Goal: Task Accomplishment & Management: Use online tool/utility

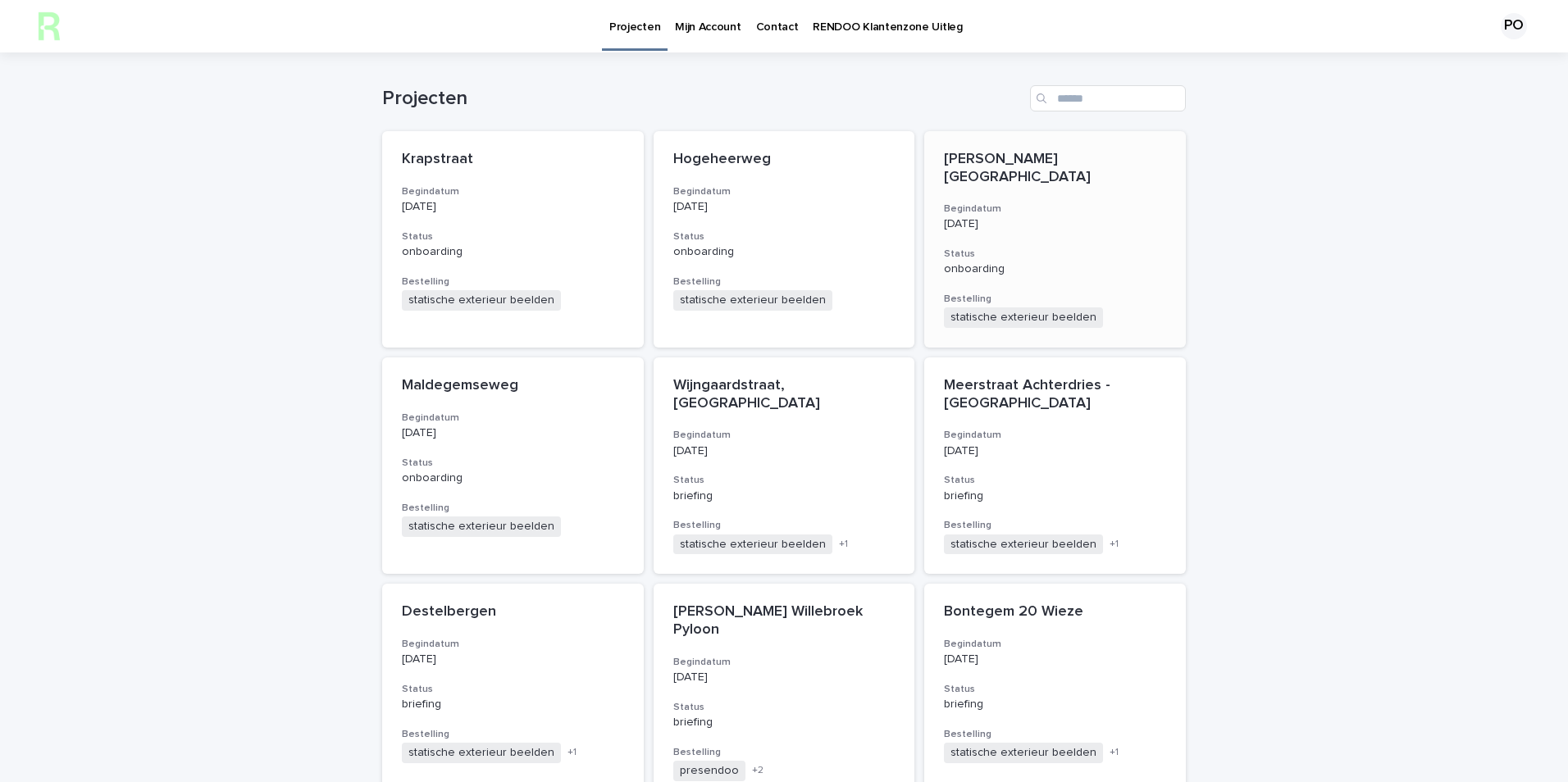
click at [1078, 238] on div "[PERSON_NAME] - [GEOGRAPHIC_DATA] Begindatum [DATE] Status onboarding Bestellin…" at bounding box center [1054, 240] width 262 height 217
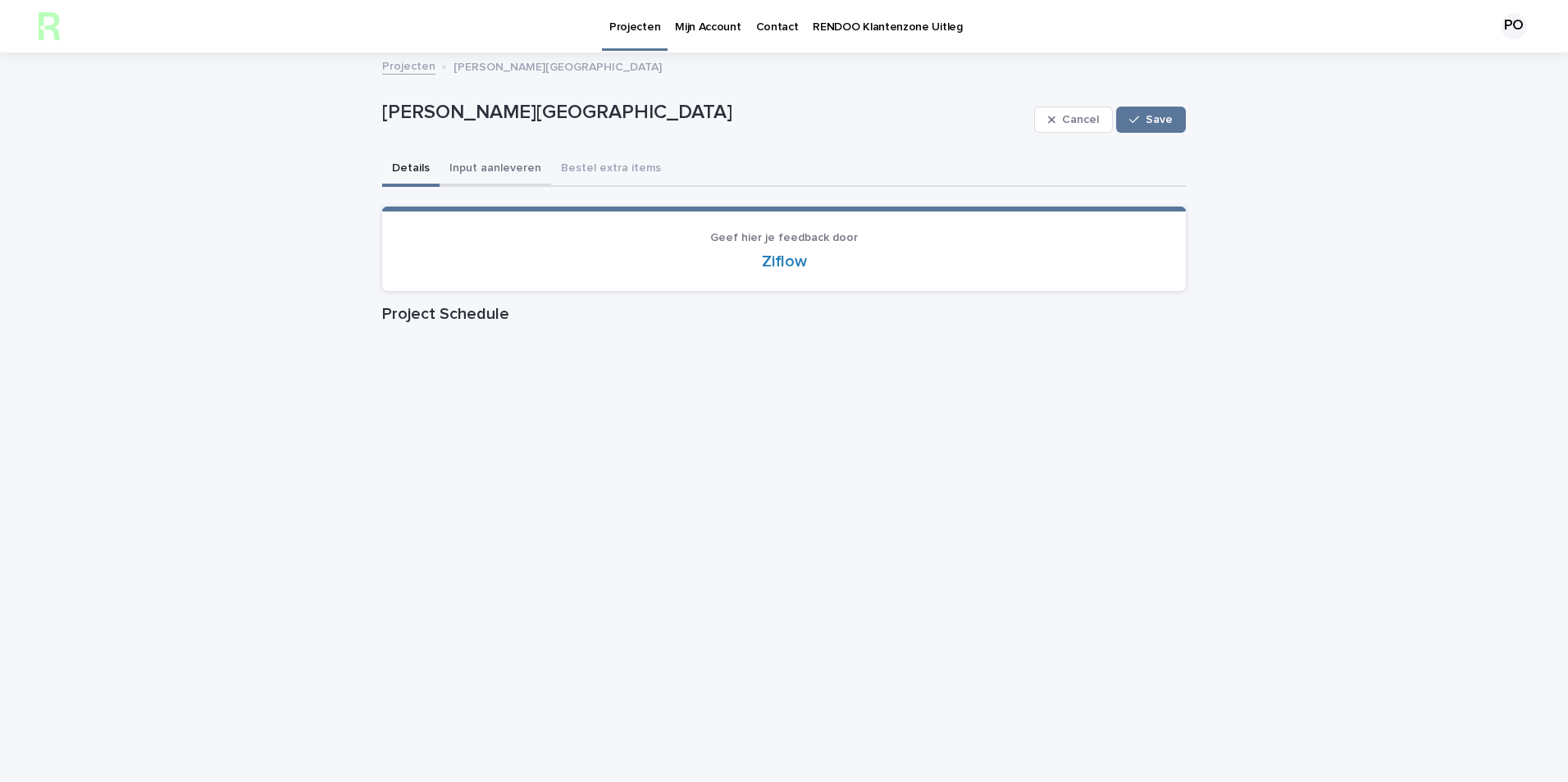
click at [481, 163] on button "Input aanleveren" at bounding box center [495, 169] width 111 height 34
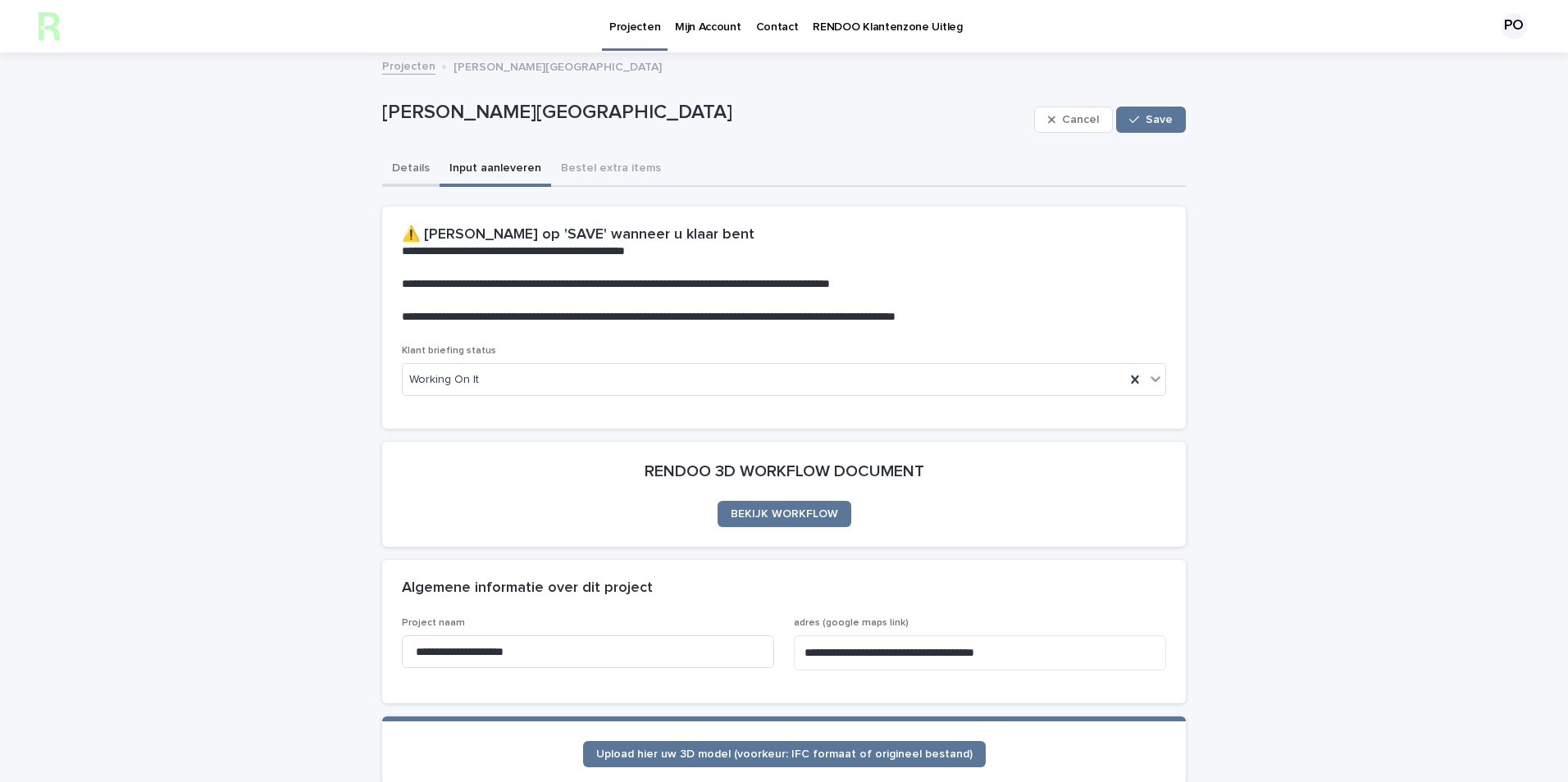
click at [409, 166] on button "Details" at bounding box center [411, 169] width 57 height 34
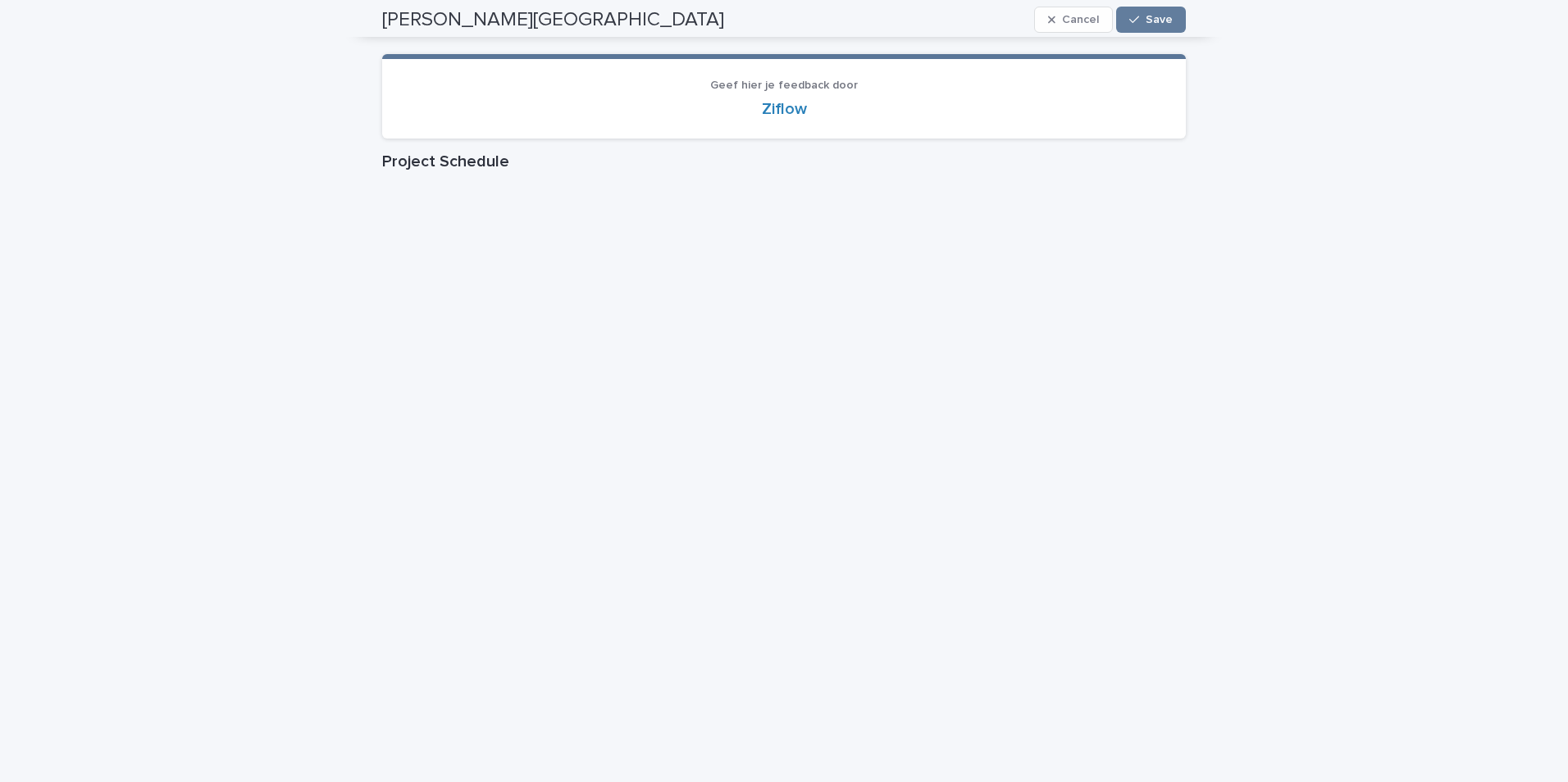
scroll to position [82, 0]
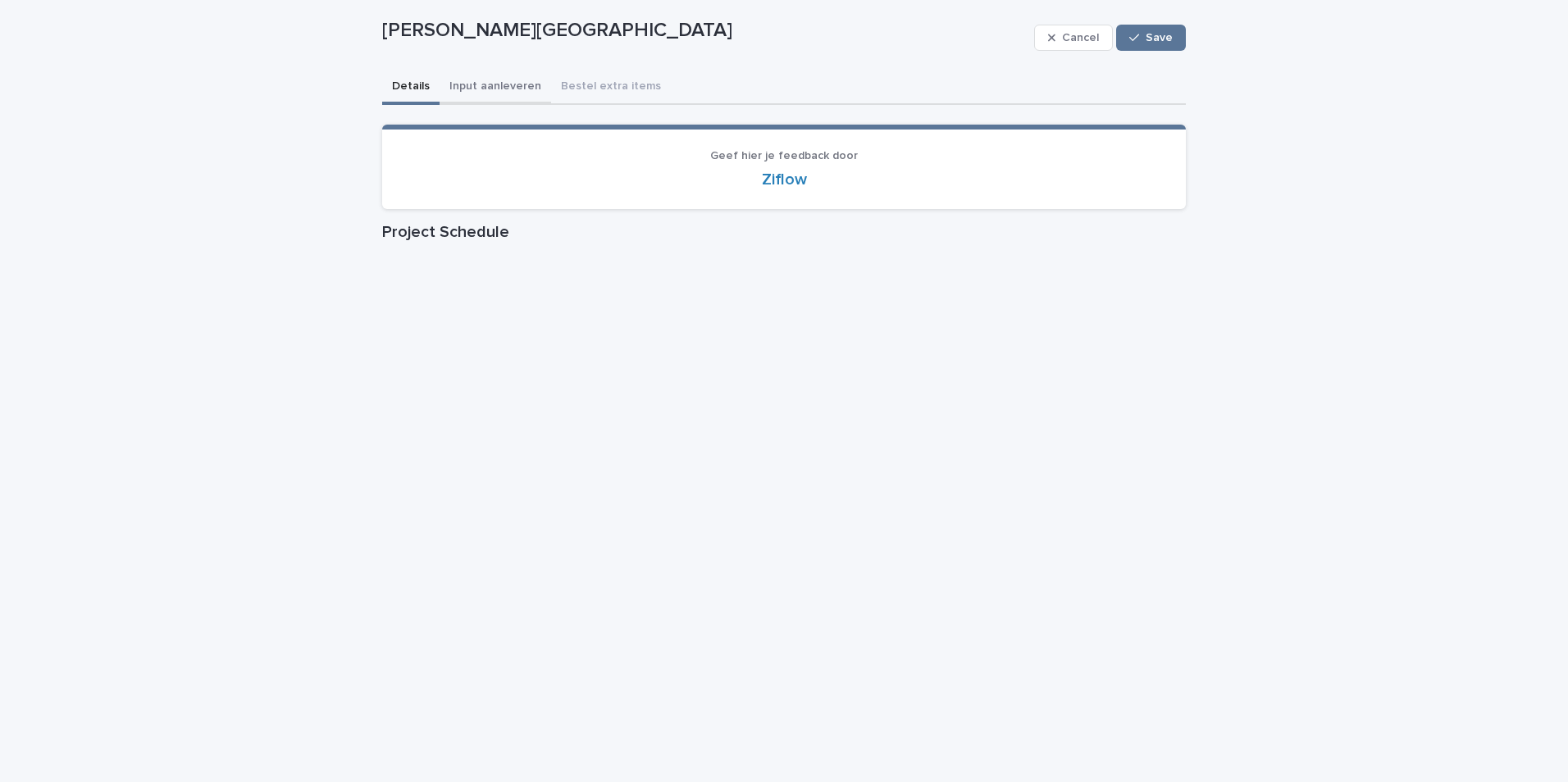
click at [486, 91] on button "Input aanleveren" at bounding box center [495, 88] width 111 height 34
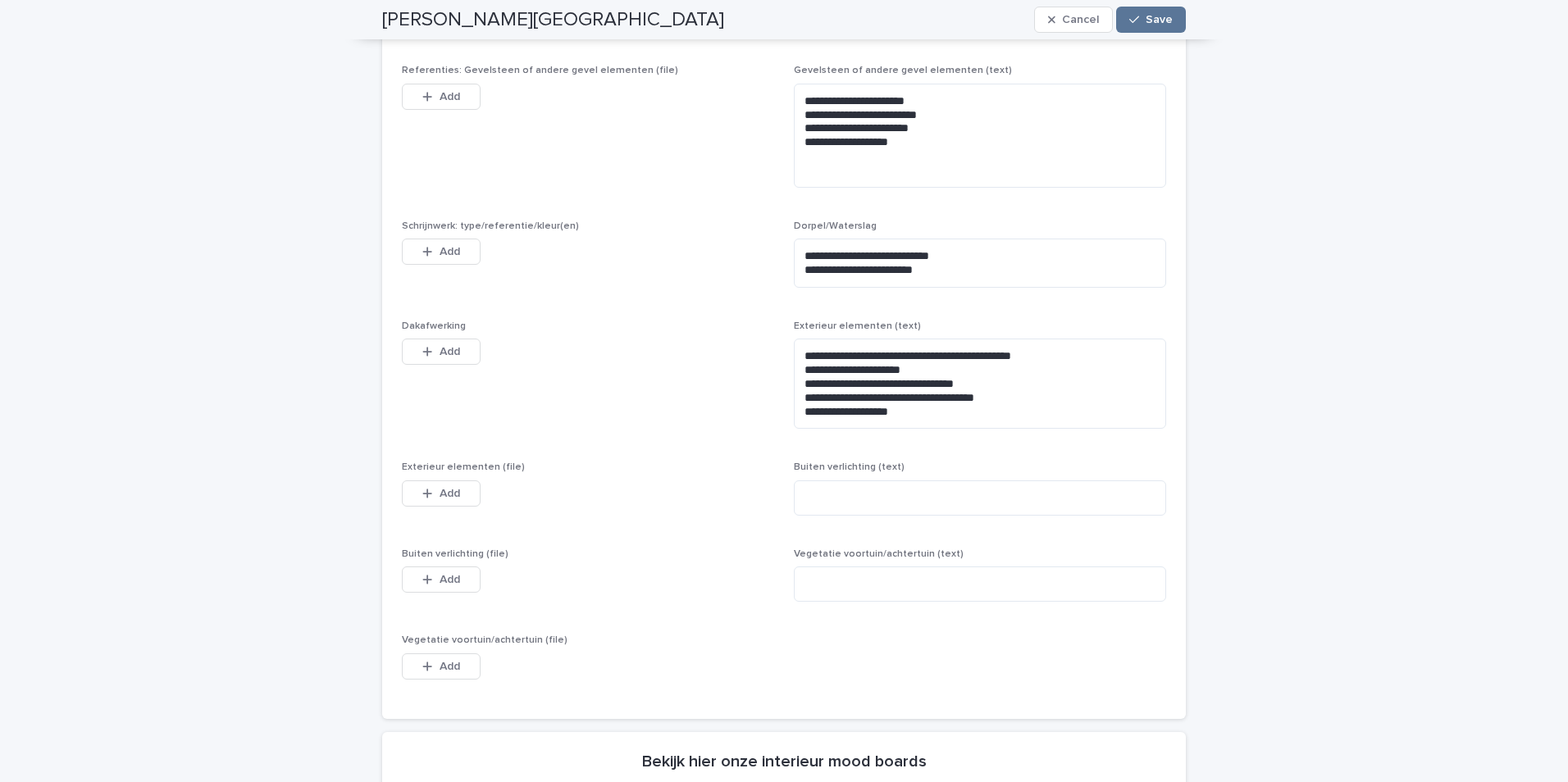
scroll to position [1230, 0]
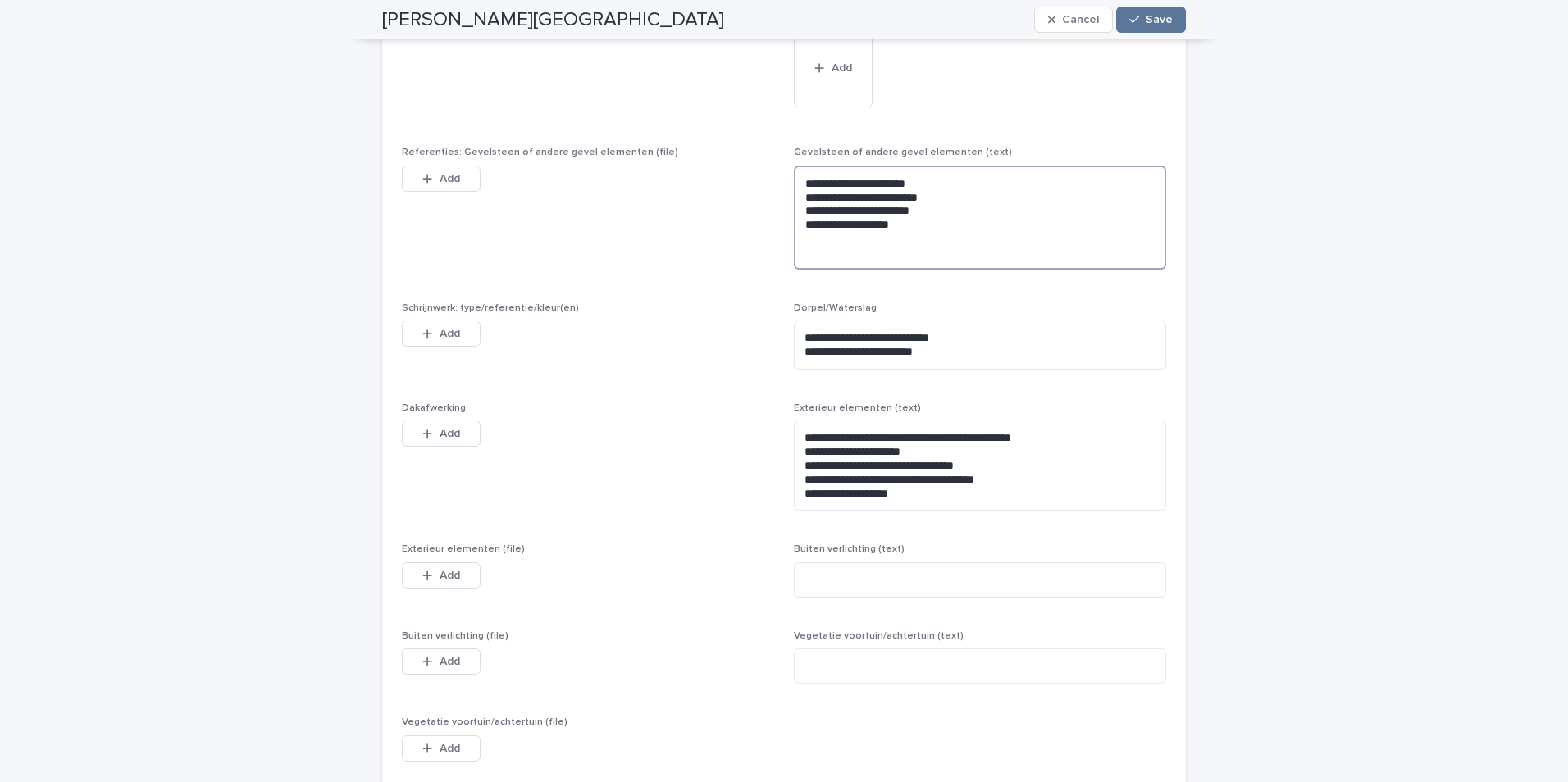
click at [942, 233] on textarea "**********" at bounding box center [979, 217] width 372 height 104
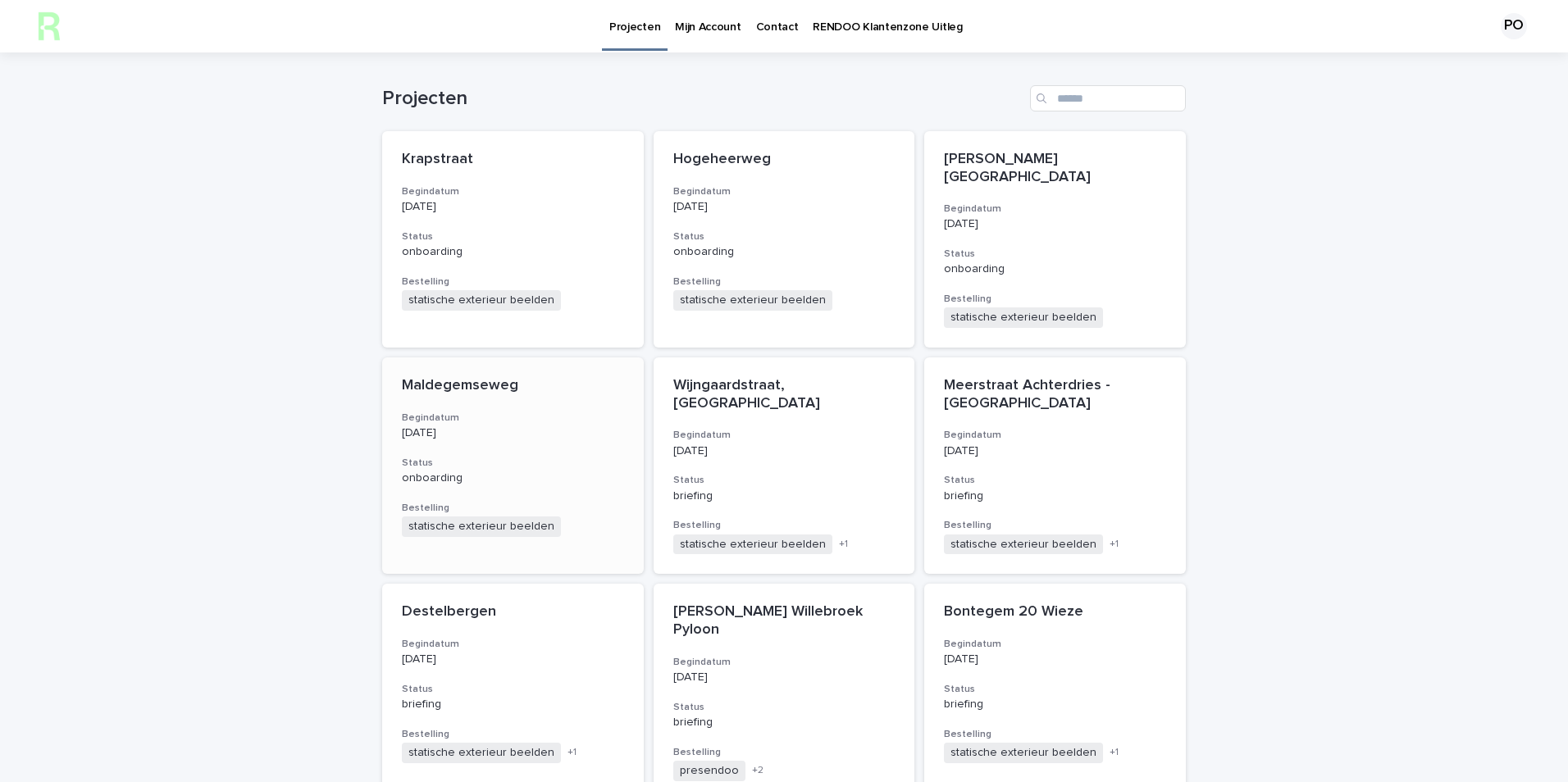
click at [548, 395] on div "Maldegemseweg Begindatum [DATE] Status onboarding Bestelling statische exterieu…" at bounding box center [513, 457] width 262 height 199
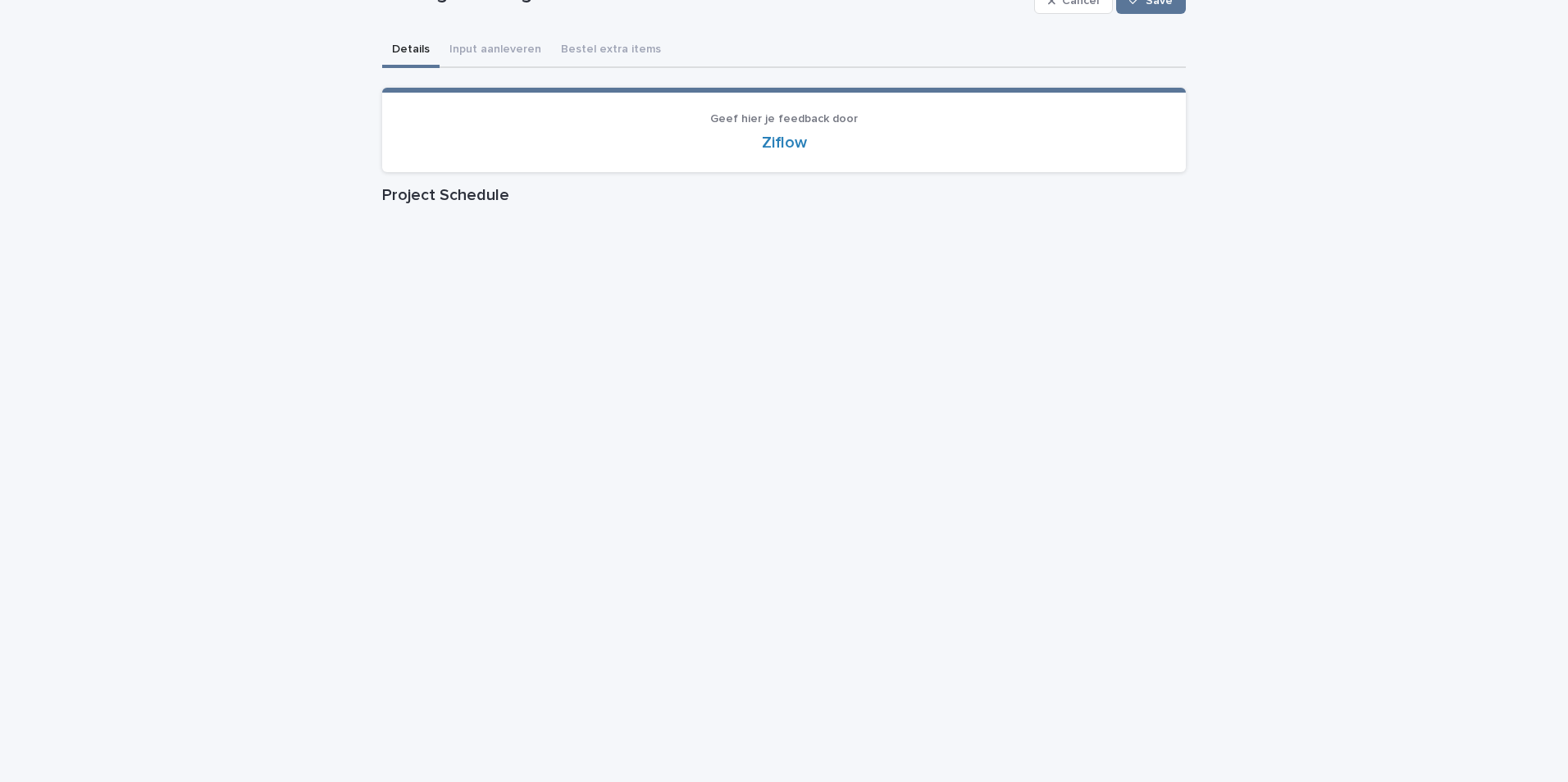
scroll to position [82, 0]
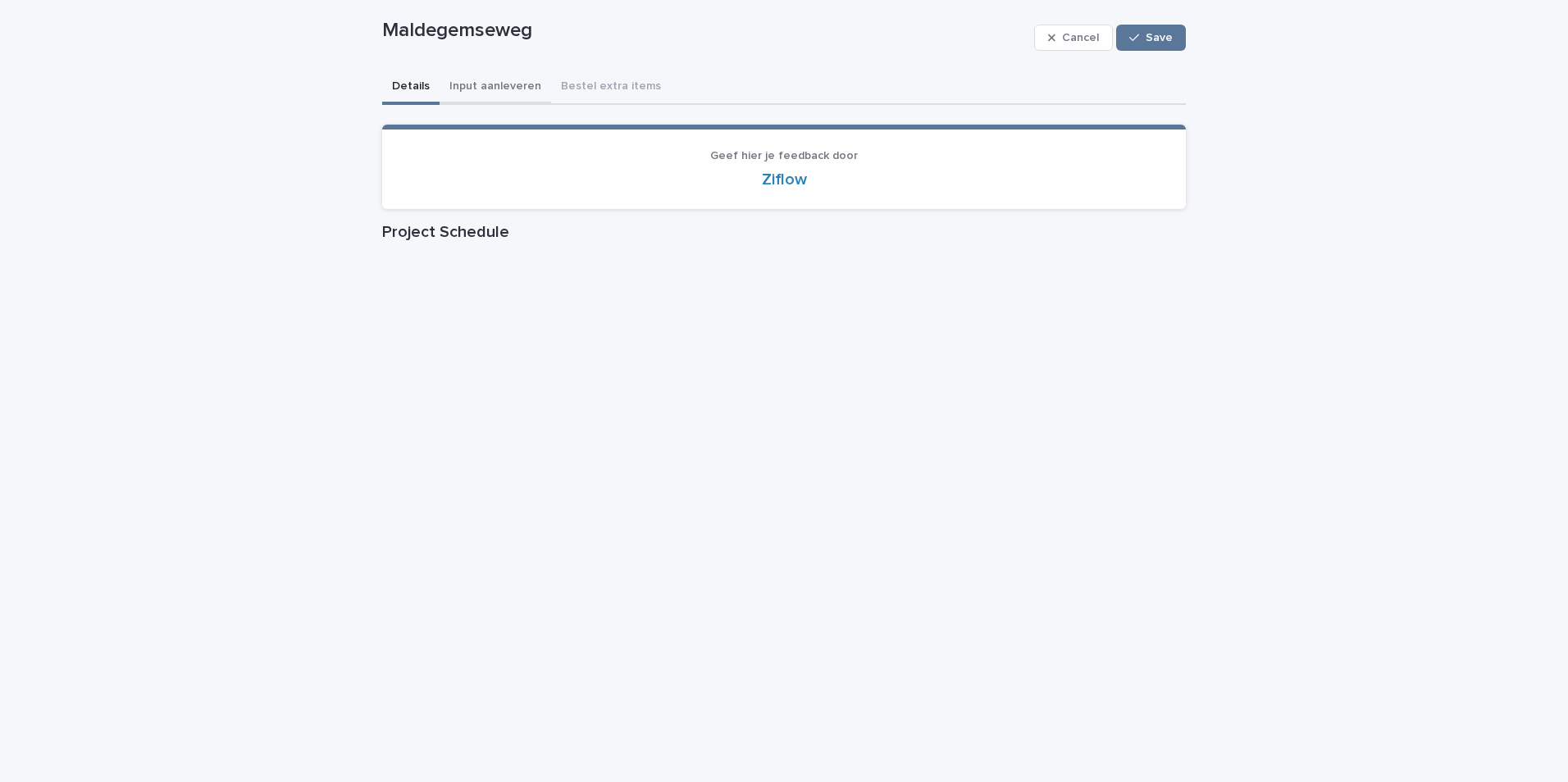
click at [526, 82] on button "Input aanleveren" at bounding box center [495, 88] width 111 height 34
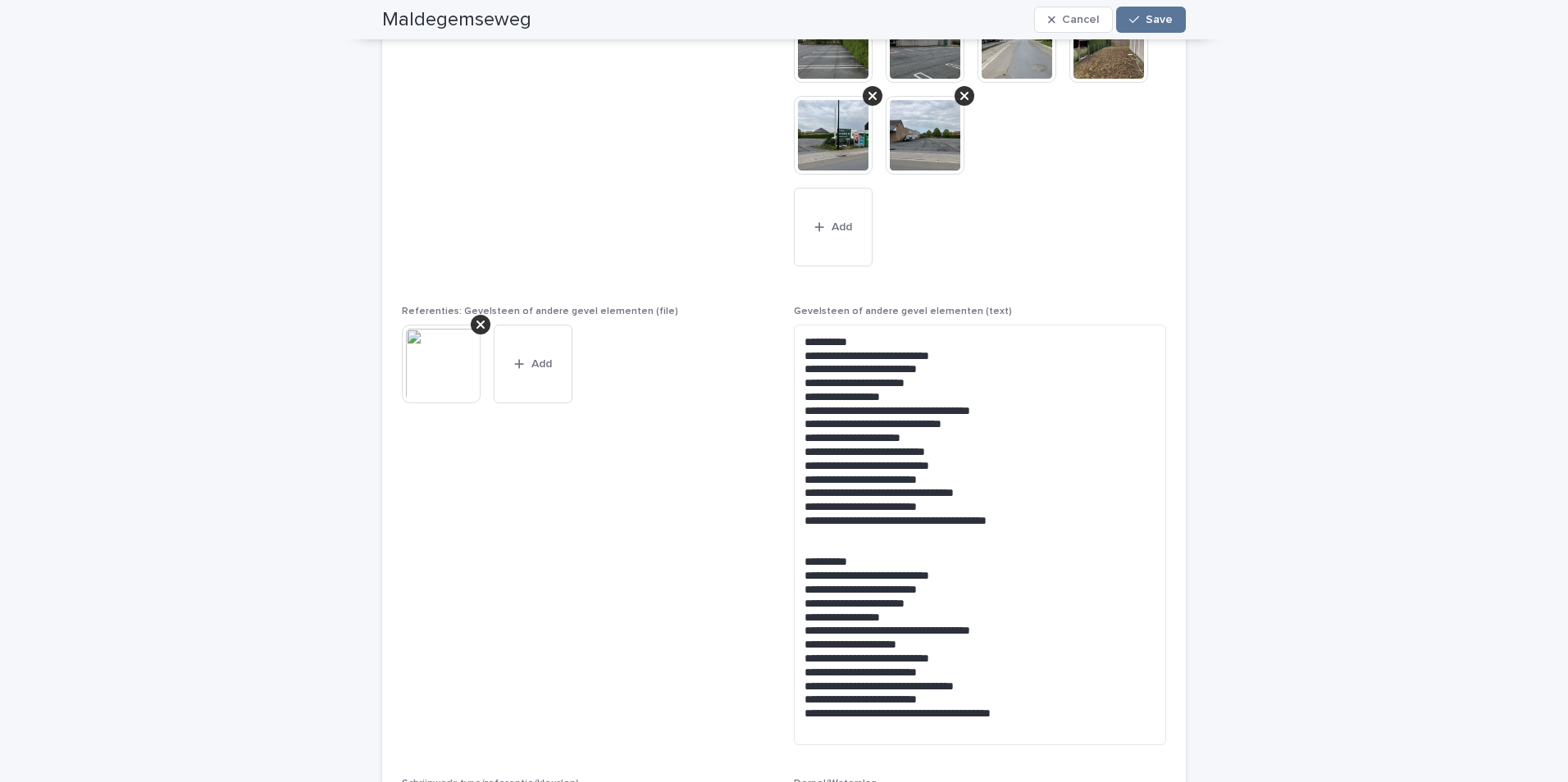
scroll to position [1065, 0]
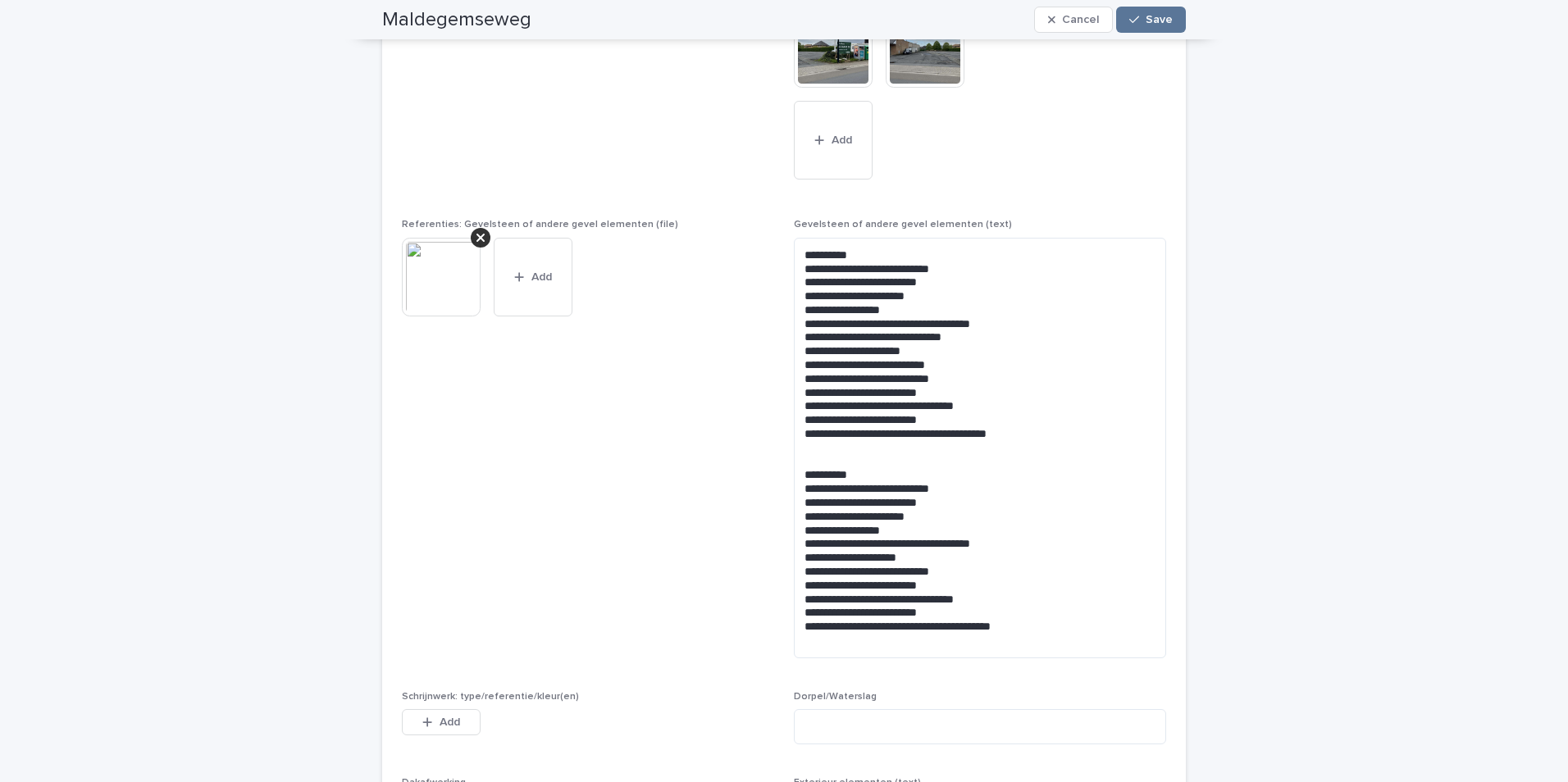
click at [446, 288] on img at bounding box center [441, 277] width 79 height 79
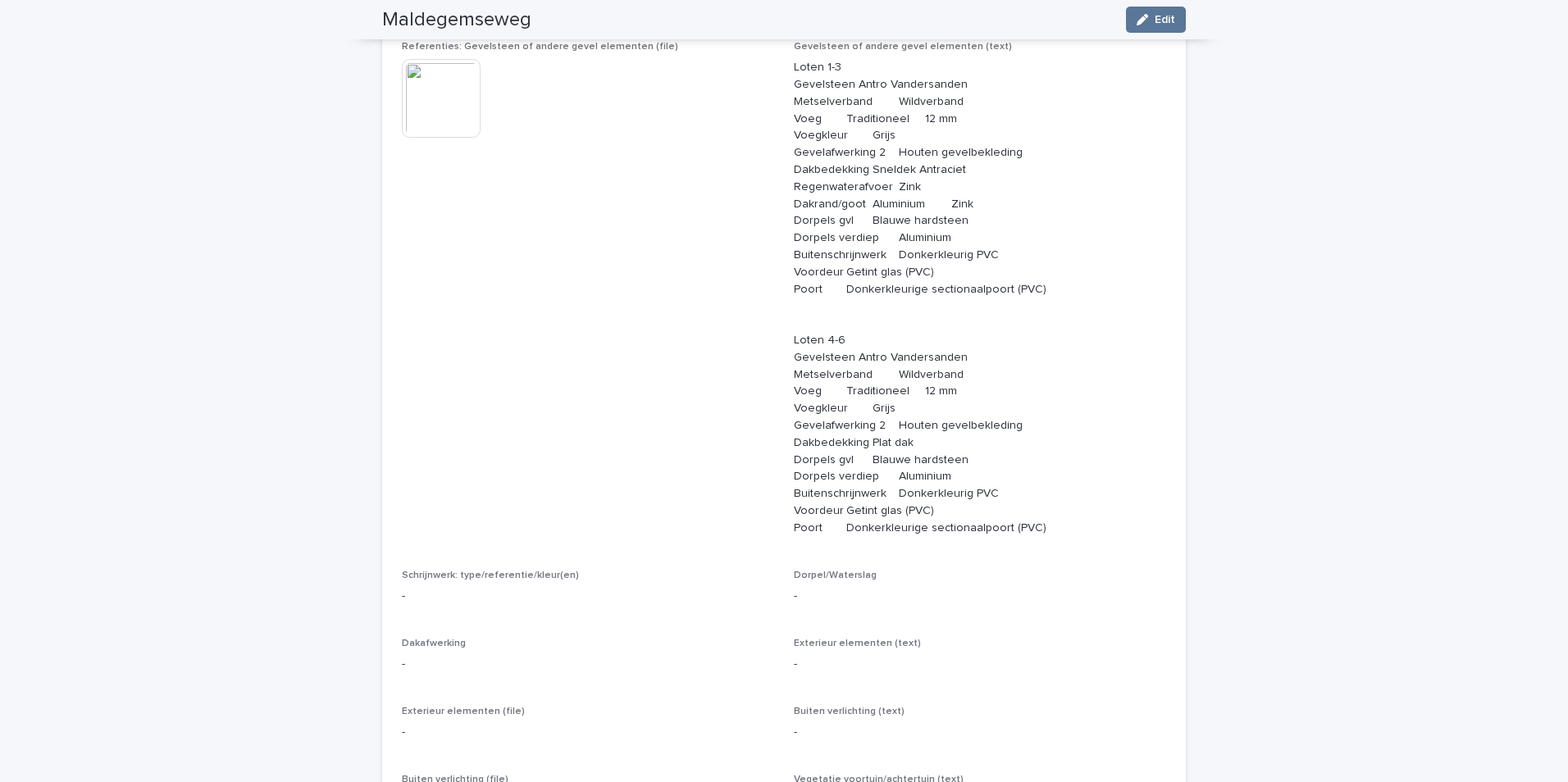
scroll to position [961, 0]
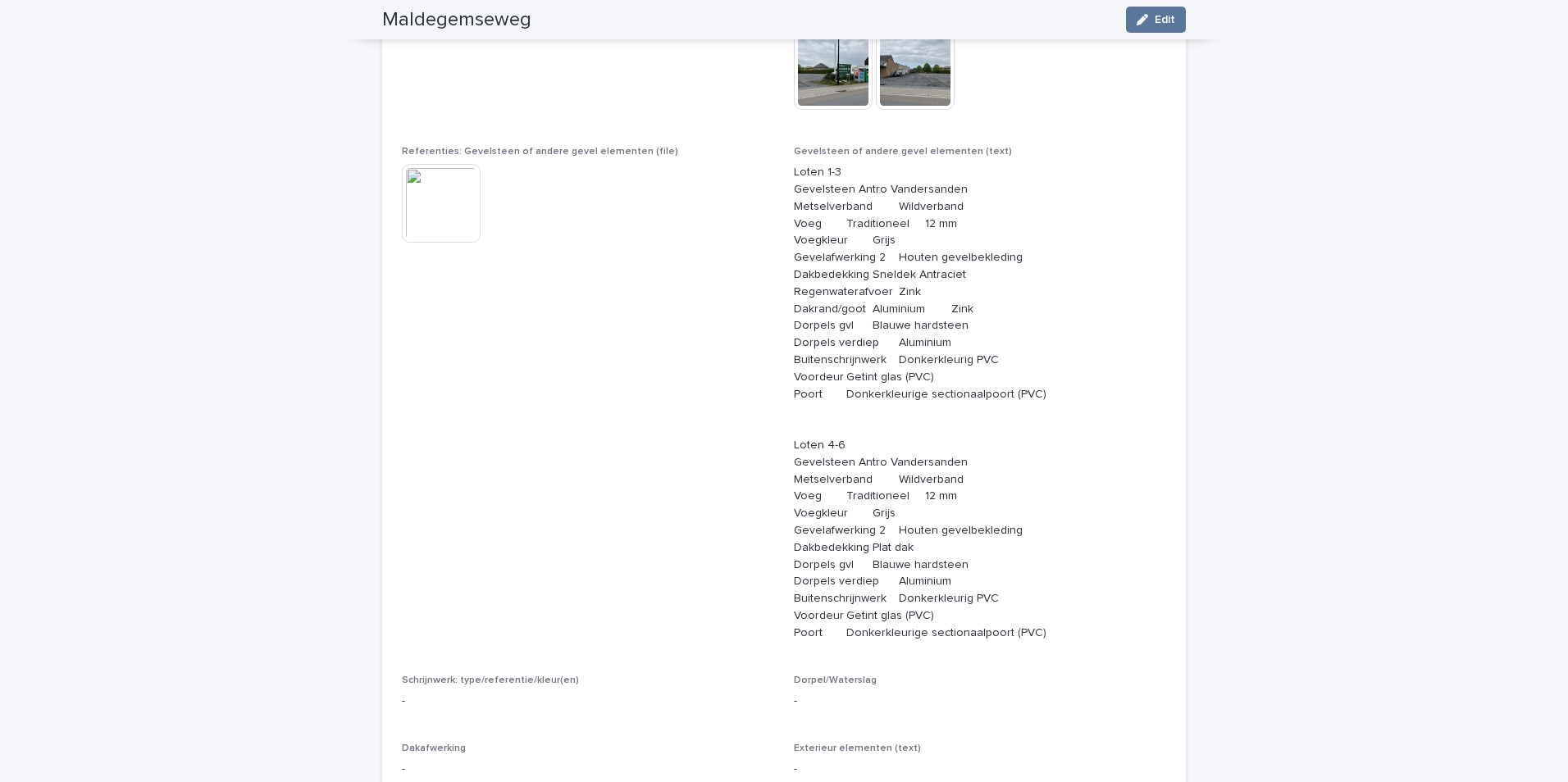
click at [922, 181] on p "Loten 1-3 Gevelsteen Antro Vandersanden Metselverband Wildverband Voeg Traditio…" at bounding box center [979, 402] width 372 height 478
drag, startPoint x: 922, startPoint y: 181, endPoint x: 916, endPoint y: 189, distance: 10.0
click at [916, 189] on p "Loten 1-3 Gevelsteen Antro Vandersanden Metselverband Wildverband Voeg Traditio…" at bounding box center [979, 402] width 372 height 478
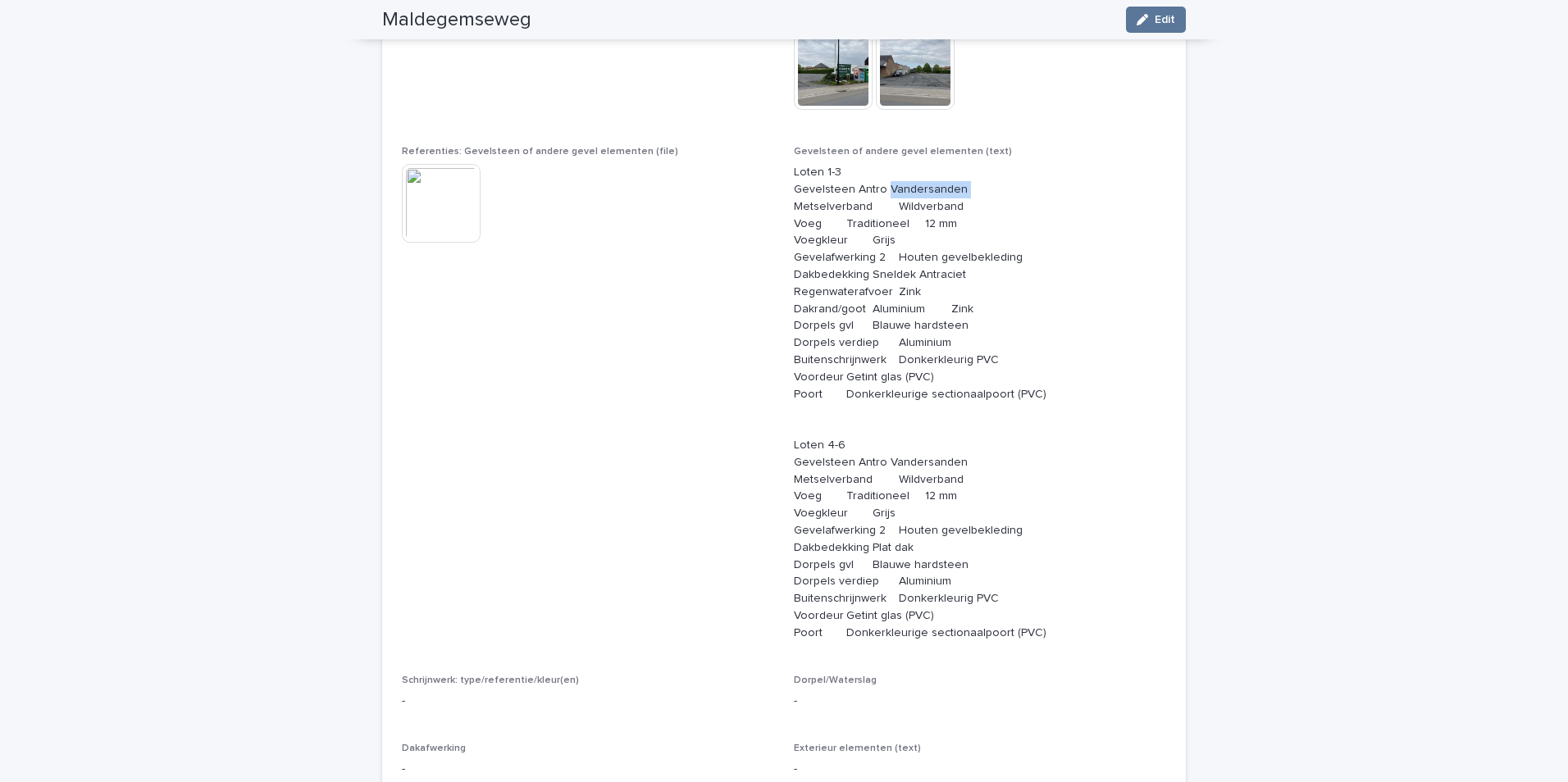
click at [916, 189] on p "Loten 1-3 Gevelsteen Antro Vandersanden Metselverband Wildverband Voeg Traditio…" at bounding box center [979, 402] width 372 height 478
click at [915, 190] on p "Loten 1-3 Gevelsteen Antro Vandersanden Metselverband Wildverband Voeg Traditio…" at bounding box center [979, 402] width 372 height 478
copy p "Gevelsteen Antro Vandersanden"
